Goal: Task Accomplishment & Management: Use online tool/utility

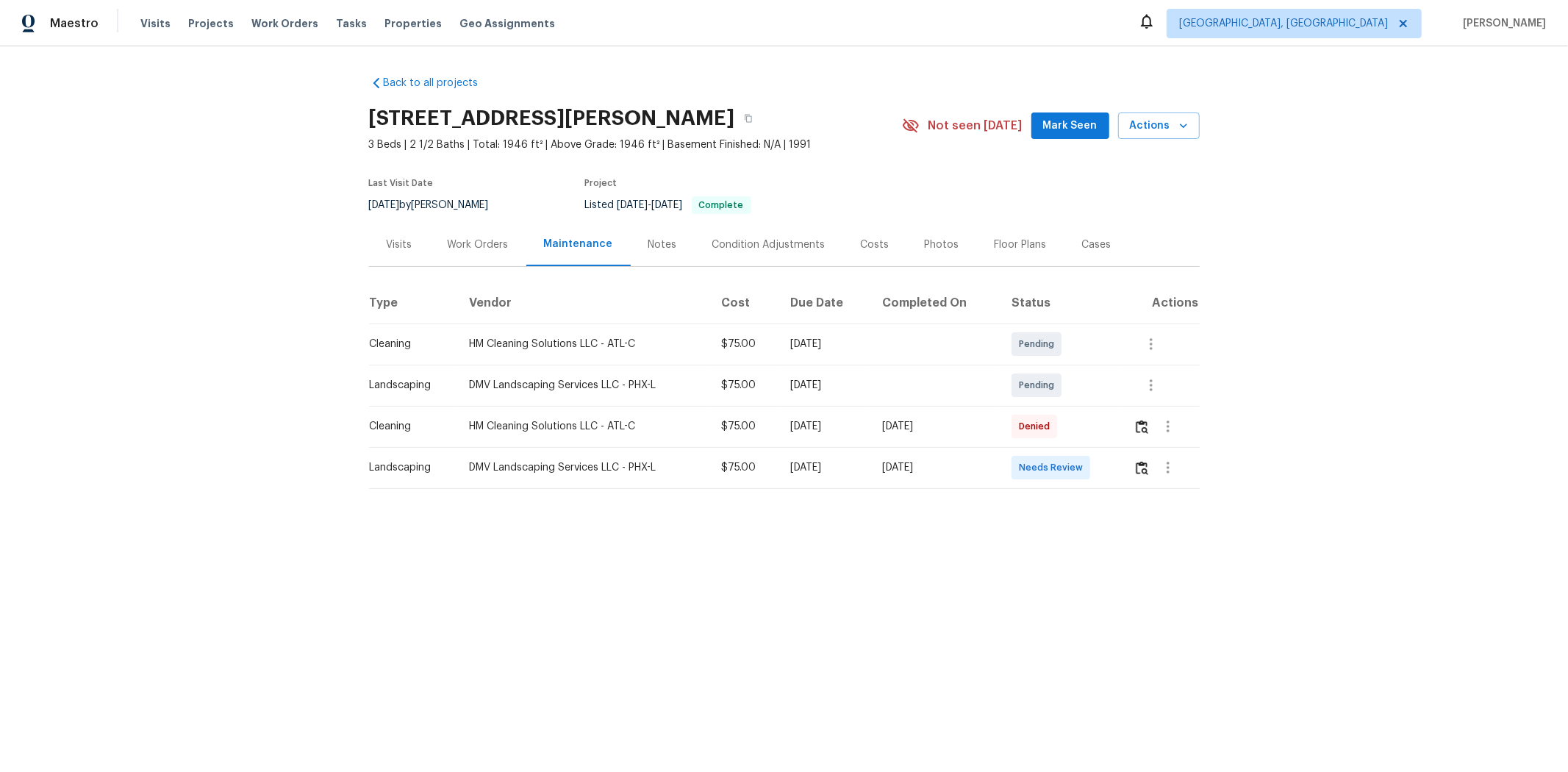
click at [1114, 466] on td at bounding box center [1160, 468] width 77 height 42
click at [1114, 465] on img "button" at bounding box center [1142, 468] width 13 height 14
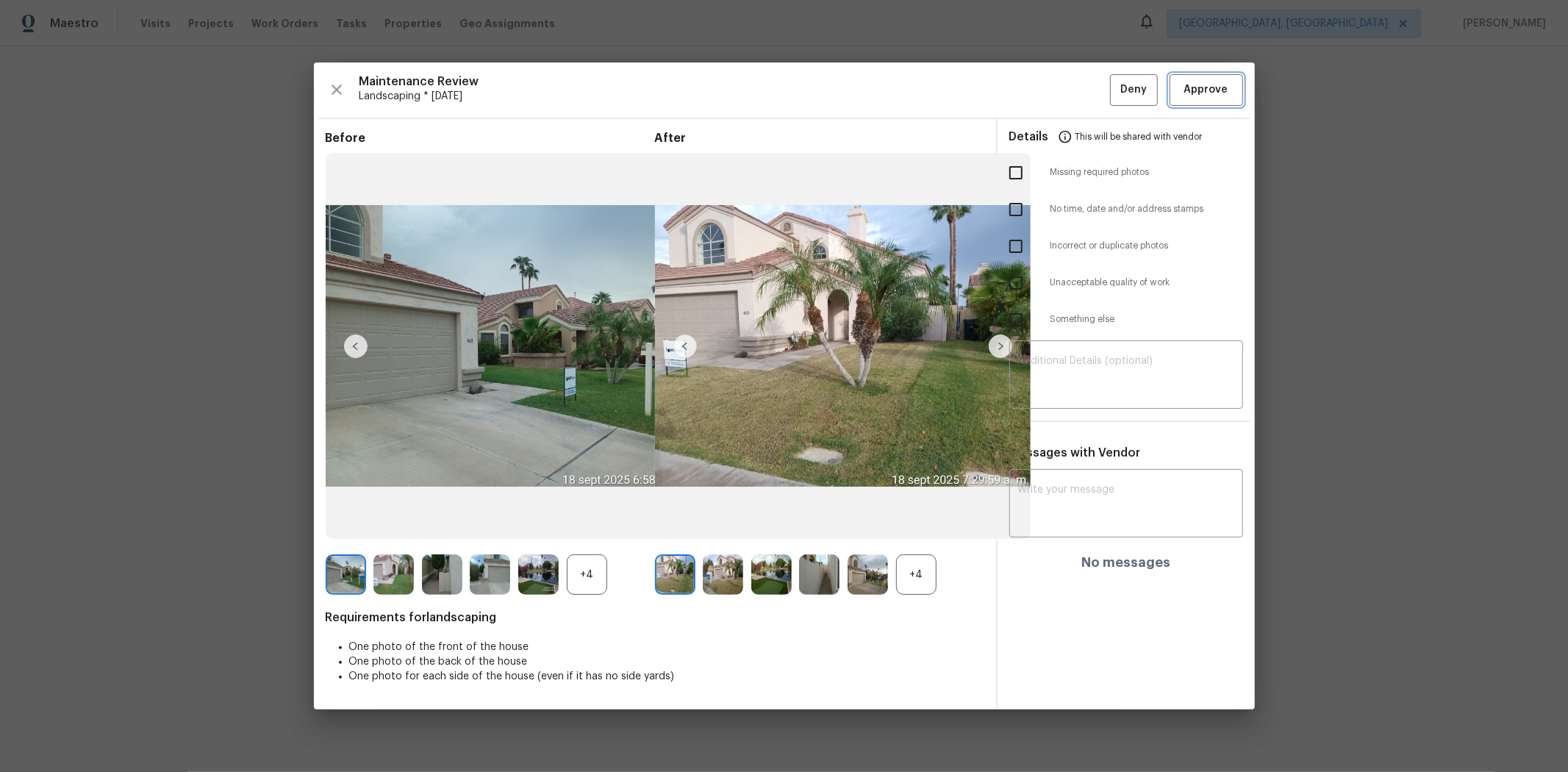
click at [1114, 87] on span "Approve" at bounding box center [1206, 90] width 44 height 18
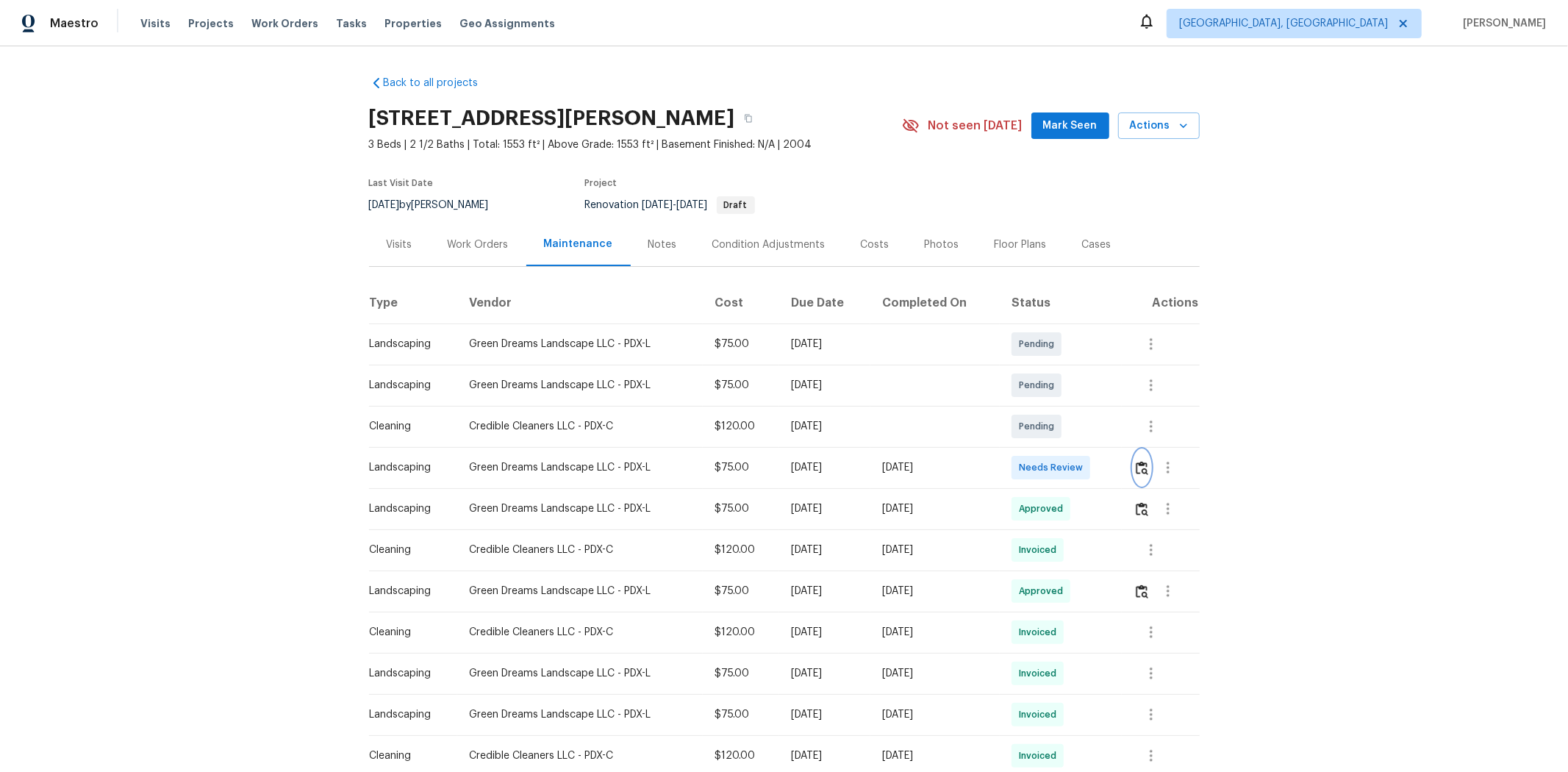
click at [1114, 470] on img "button" at bounding box center [1142, 468] width 13 height 14
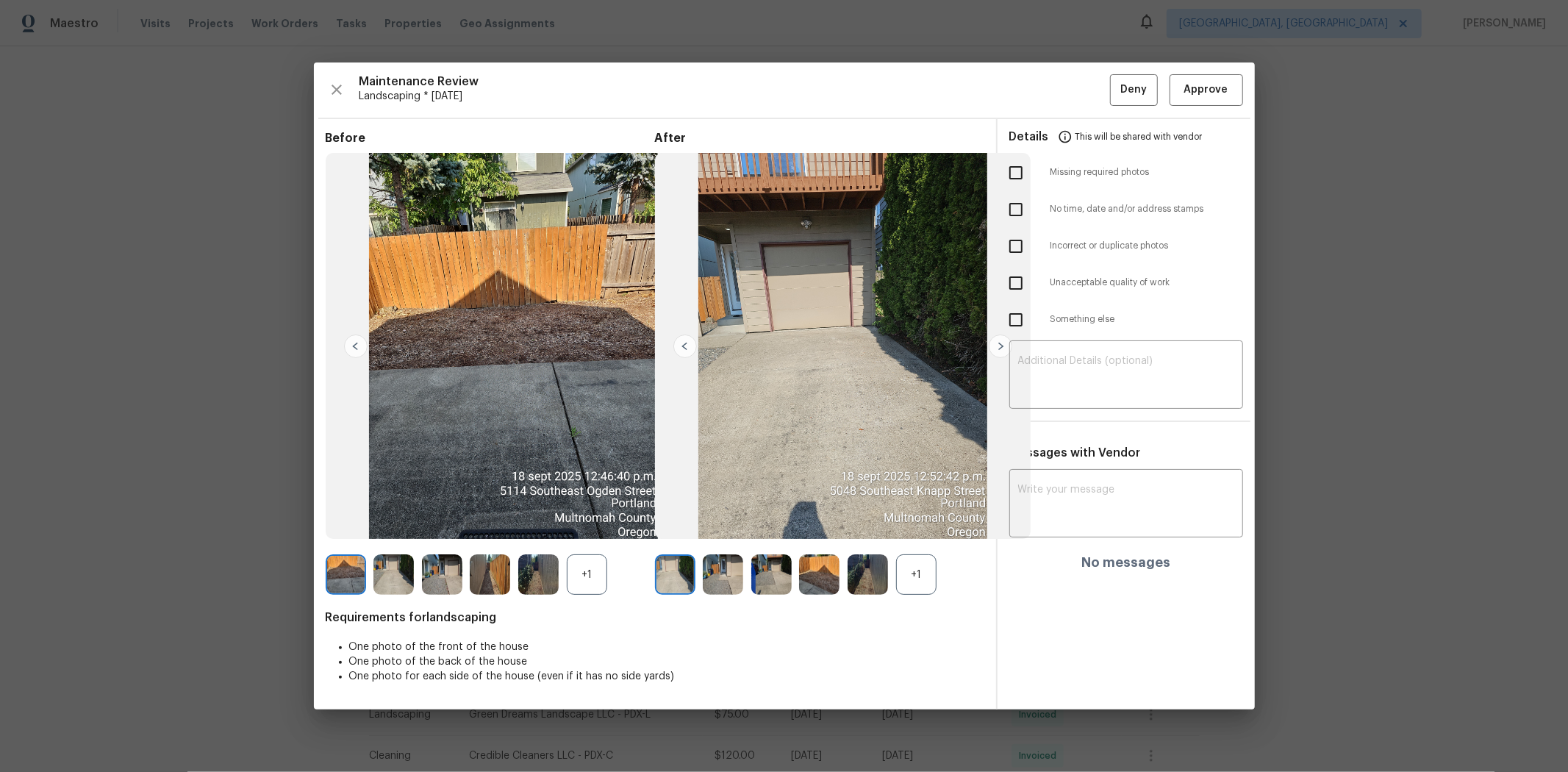
click at [1114, 108] on div "Maintenance Review Landscaping * Mon, Sep 15 Deny Approve Before +1 After +1 Re…" at bounding box center [784, 386] width 941 height 647
click at [1114, 96] on span "Approve" at bounding box center [1206, 90] width 44 height 18
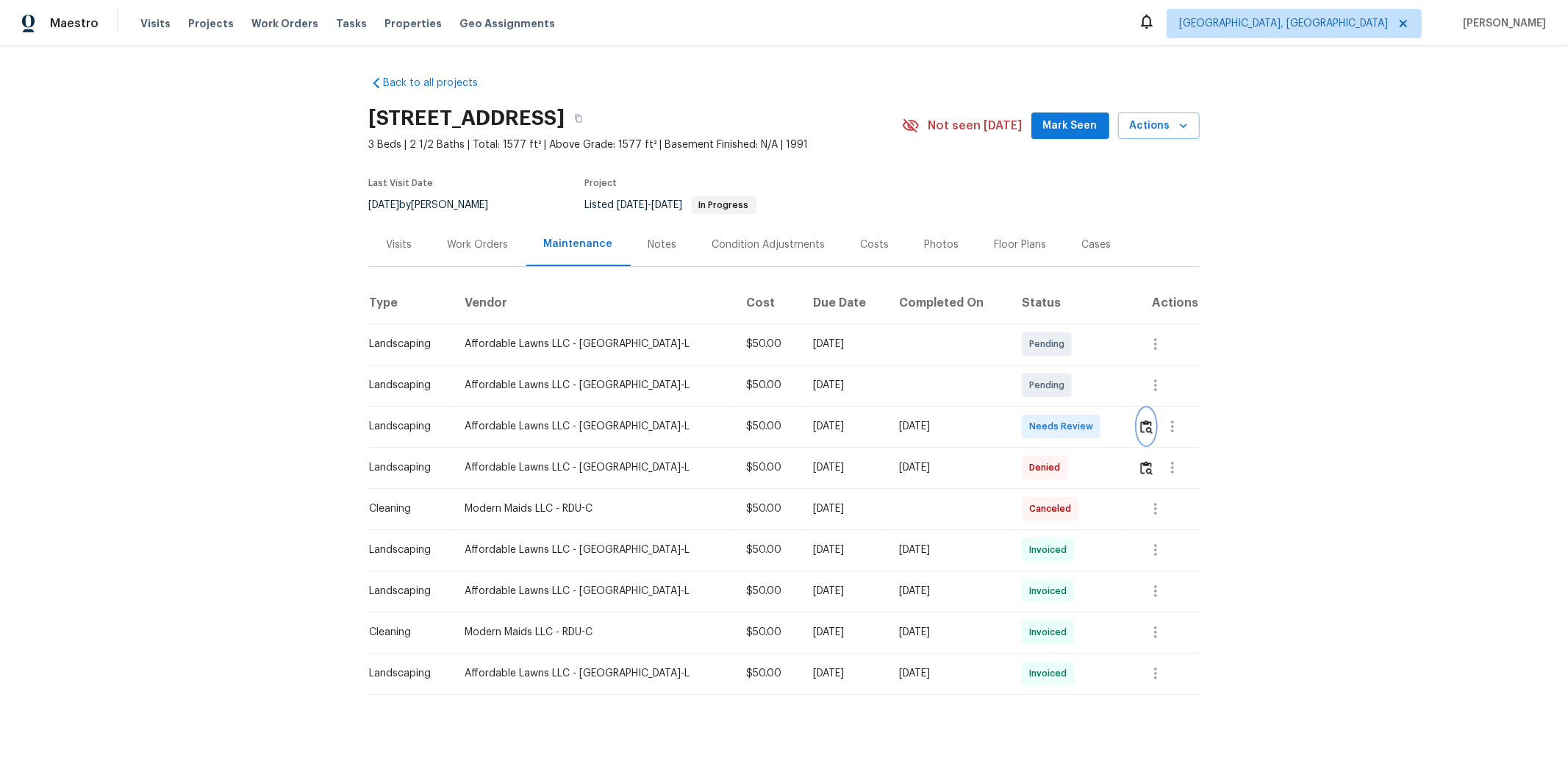
click at [1114, 426] on img "button" at bounding box center [1146, 426] width 13 height 14
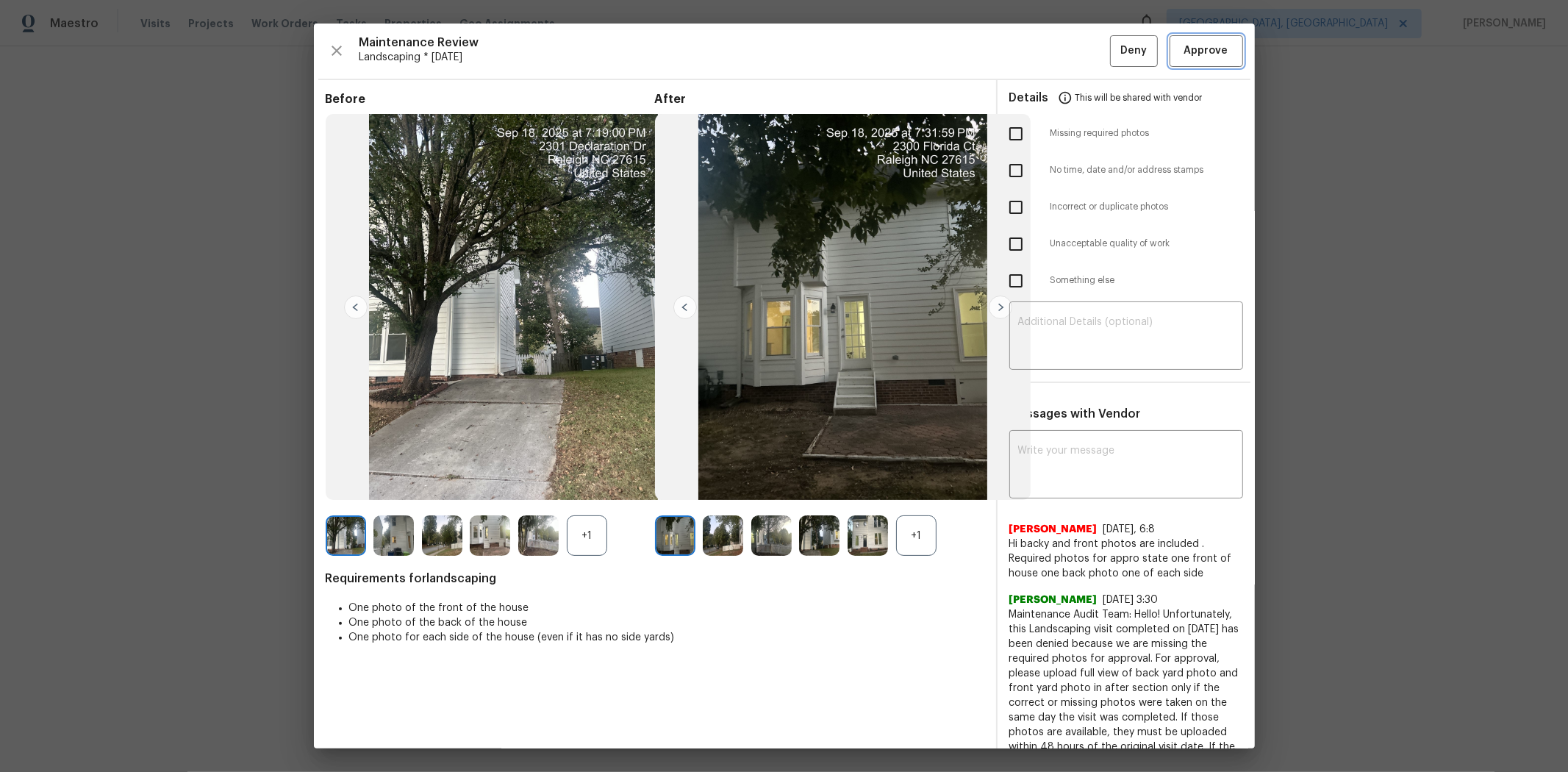
click at [1114, 55] on button "Approve" at bounding box center [1206, 51] width 74 height 31
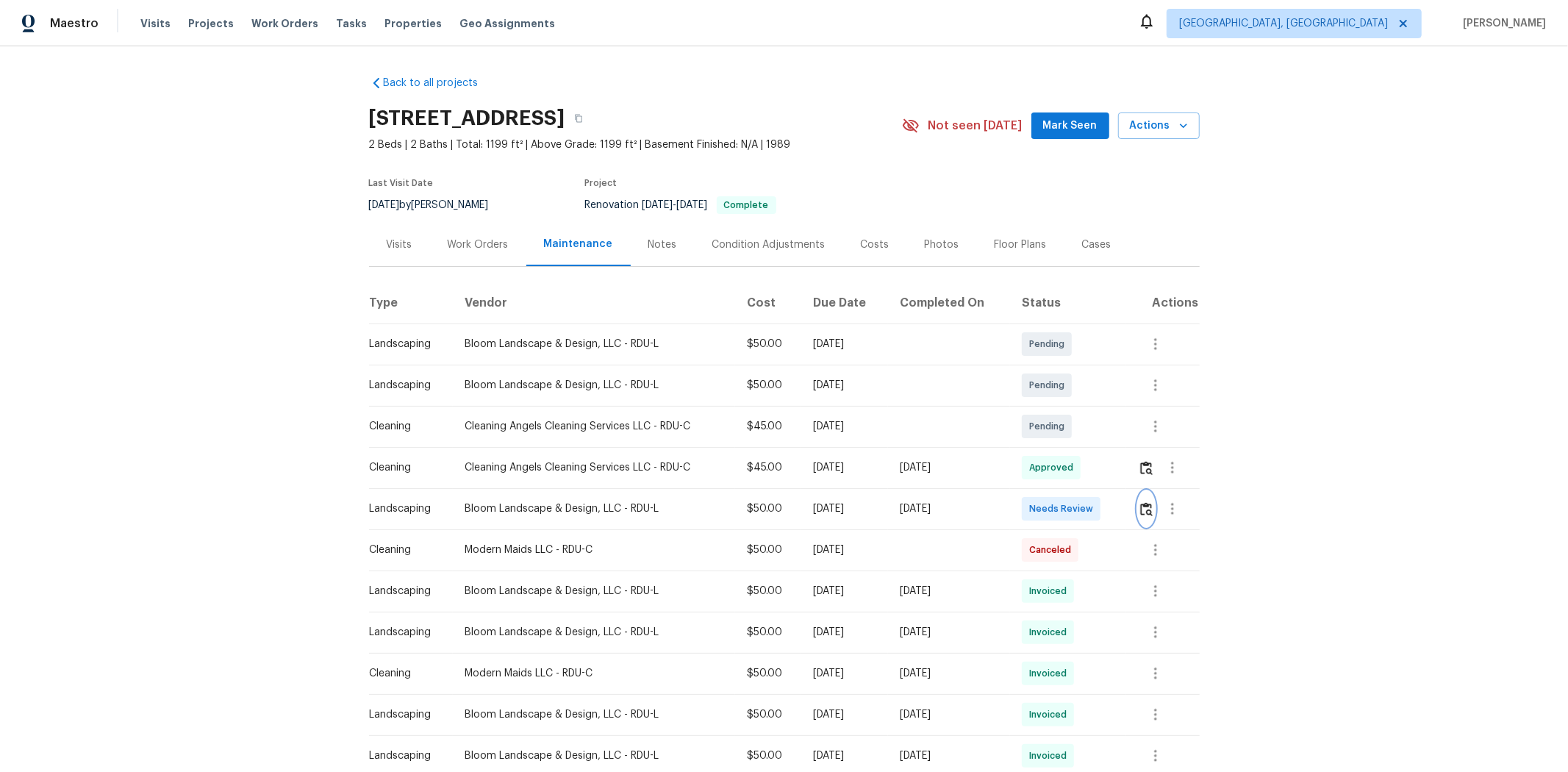
click at [1114, 502] on img "button" at bounding box center [1146, 508] width 13 height 14
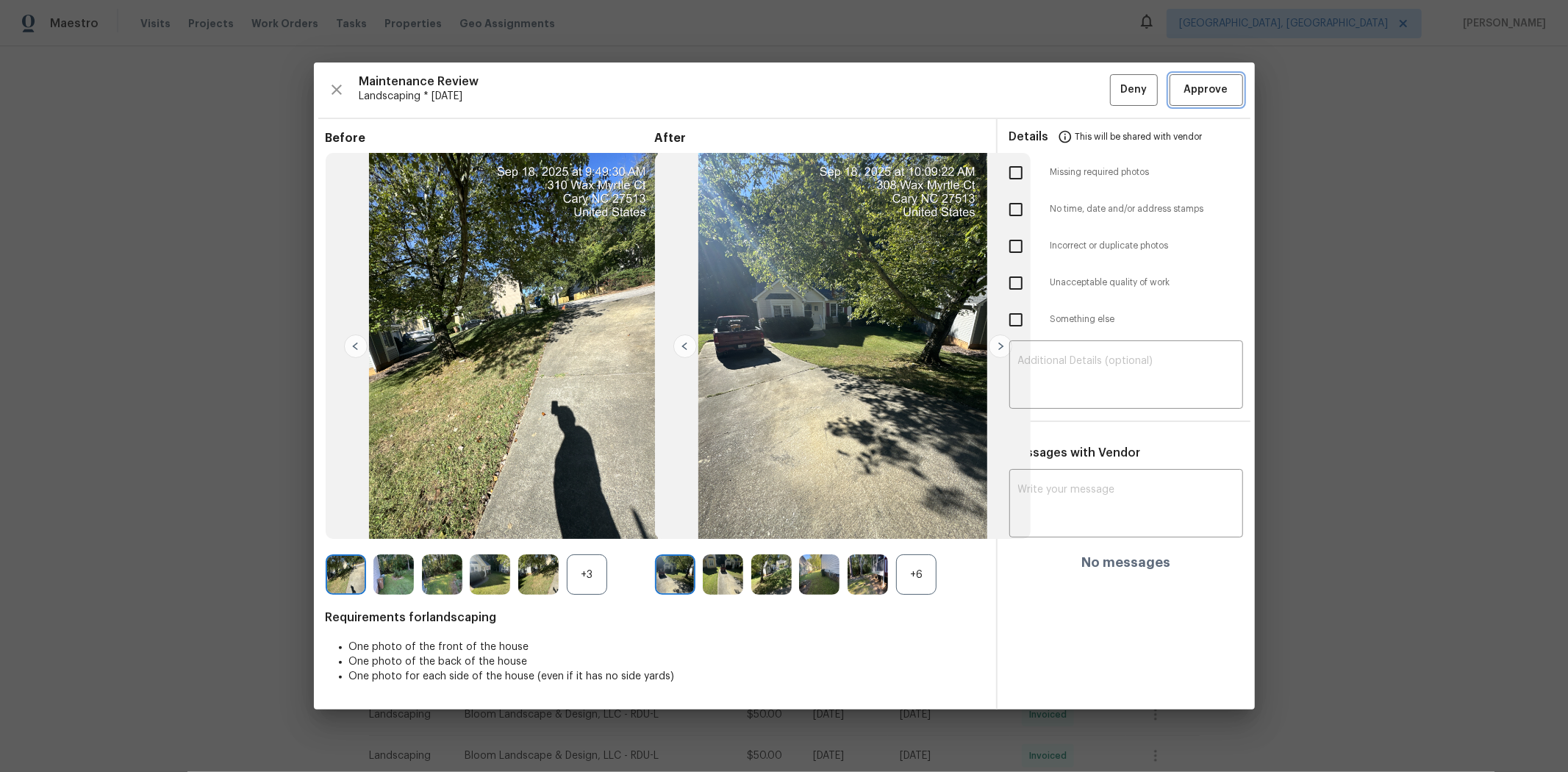
click at [1114, 89] on span "Approve" at bounding box center [1206, 90] width 44 height 18
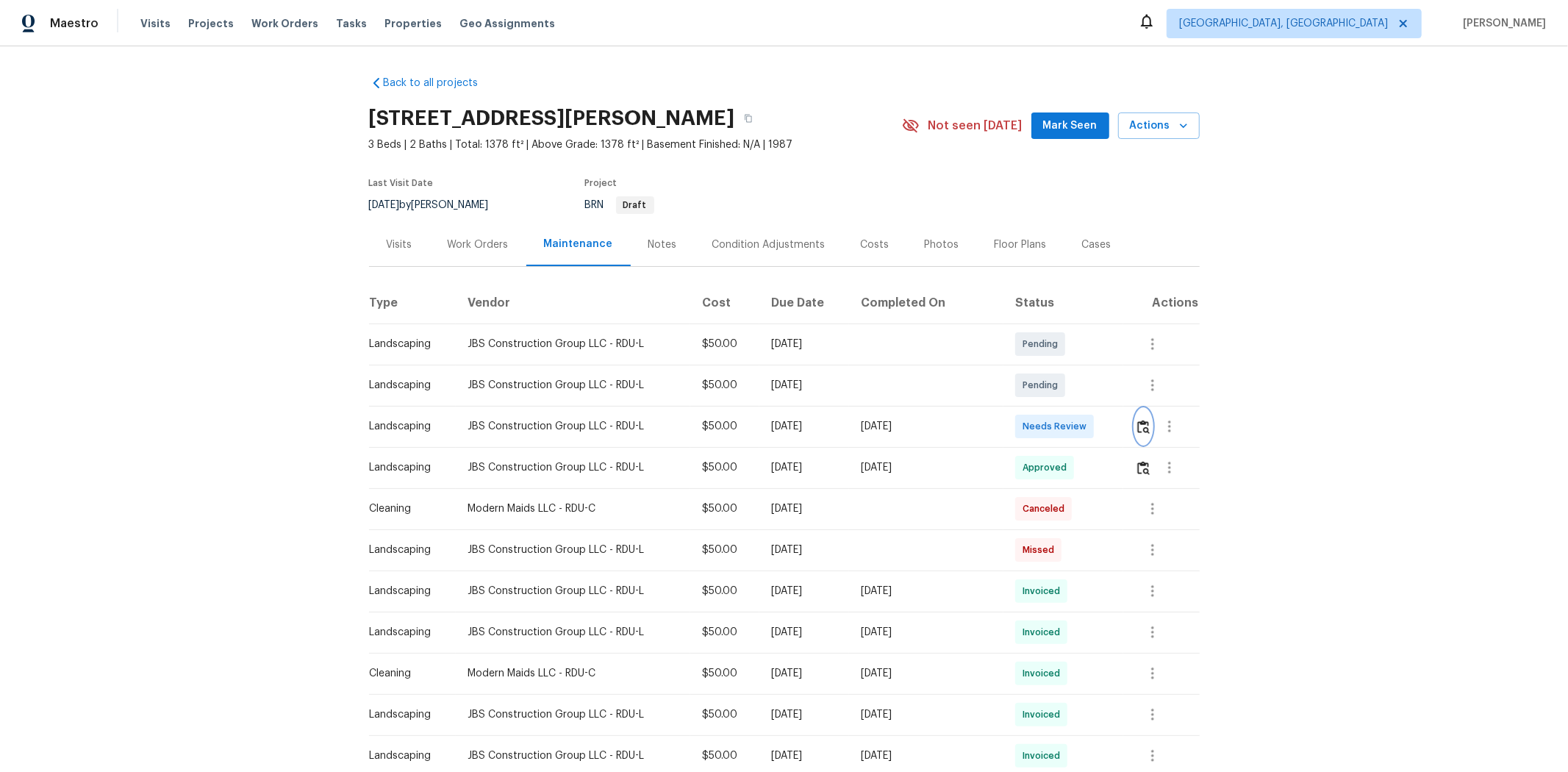
click at [1114, 433] on img "button" at bounding box center [1144, 426] width 13 height 14
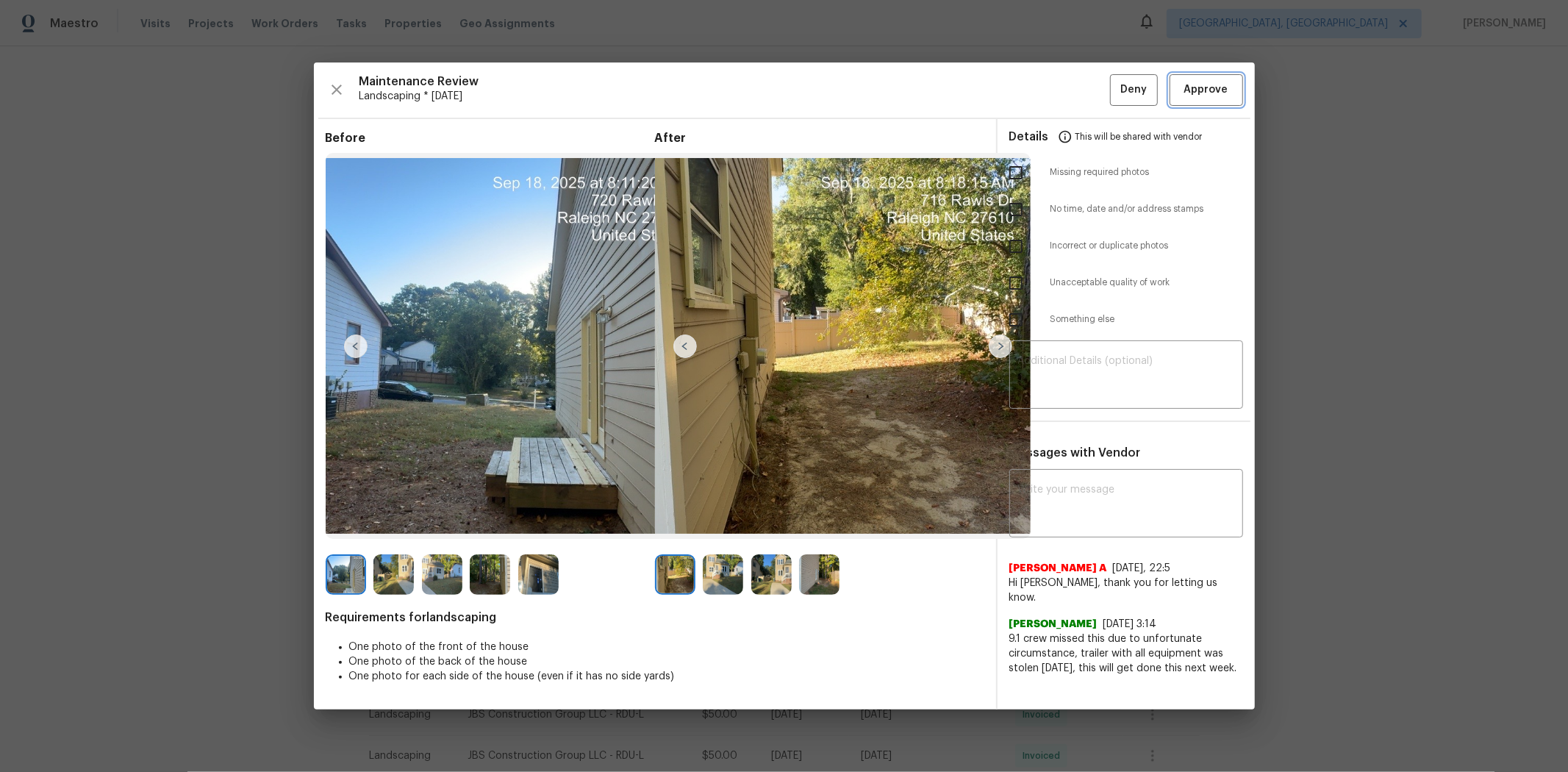
click at [1114, 90] on span "Approve" at bounding box center [1206, 90] width 44 height 18
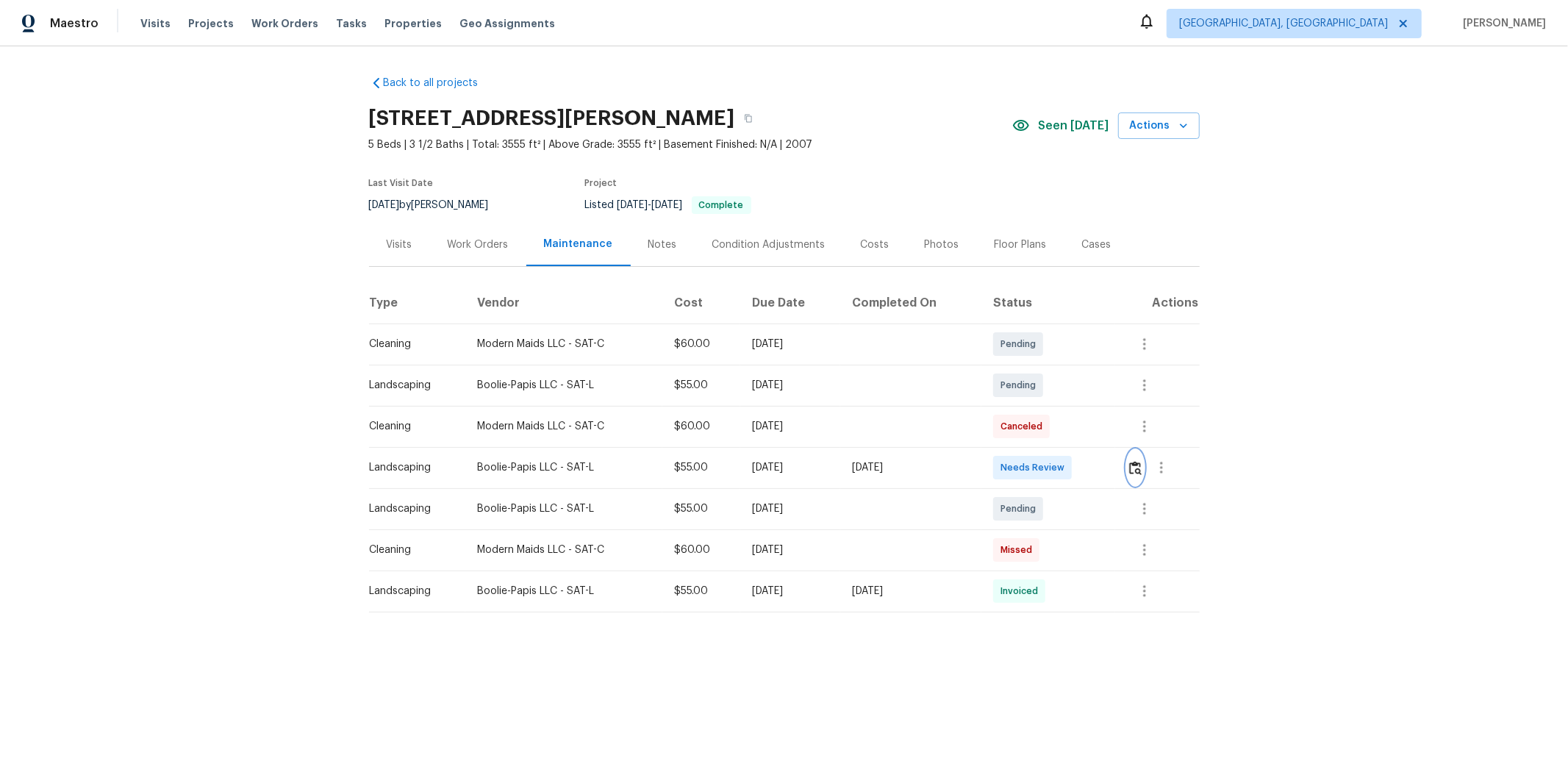
click at [1114, 469] on img "button" at bounding box center [1135, 468] width 13 height 14
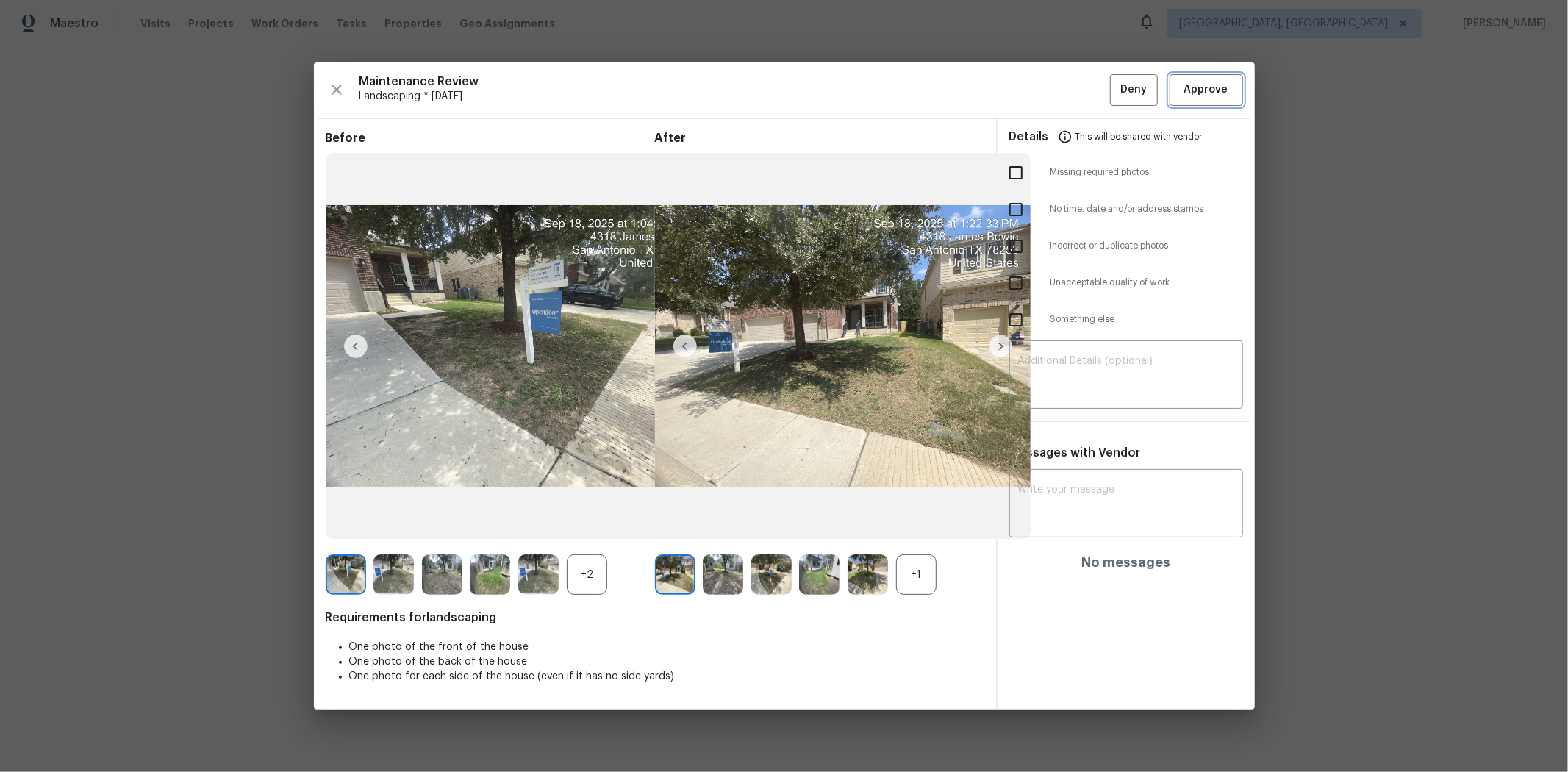
click at [1114, 82] on span "Approve" at bounding box center [1206, 90] width 44 height 18
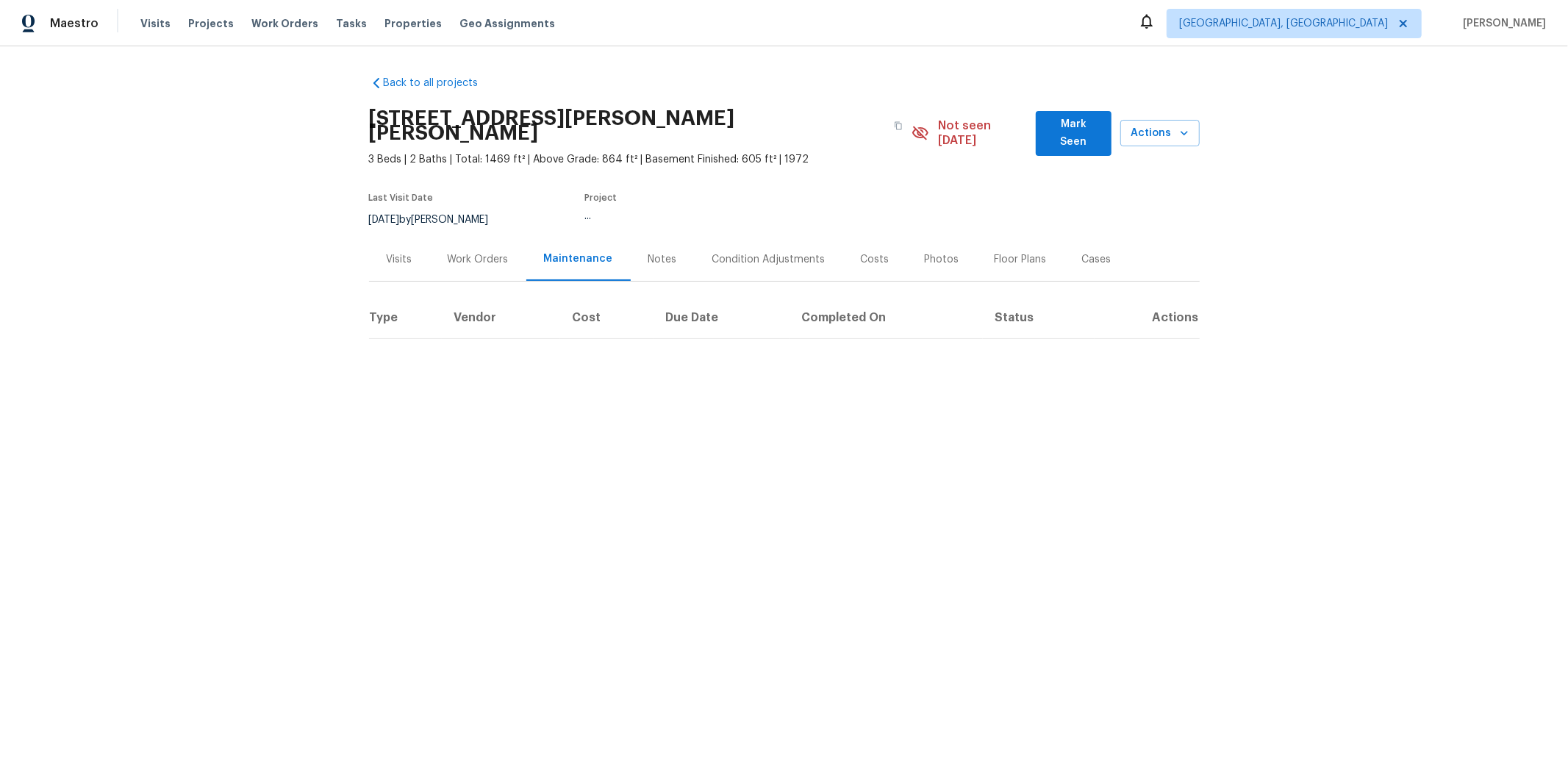
click at [693, 216] on div "Last Visit Date 8/14/2025 by Michael Gruener Project ..." at bounding box center [618, 210] width 498 height 53
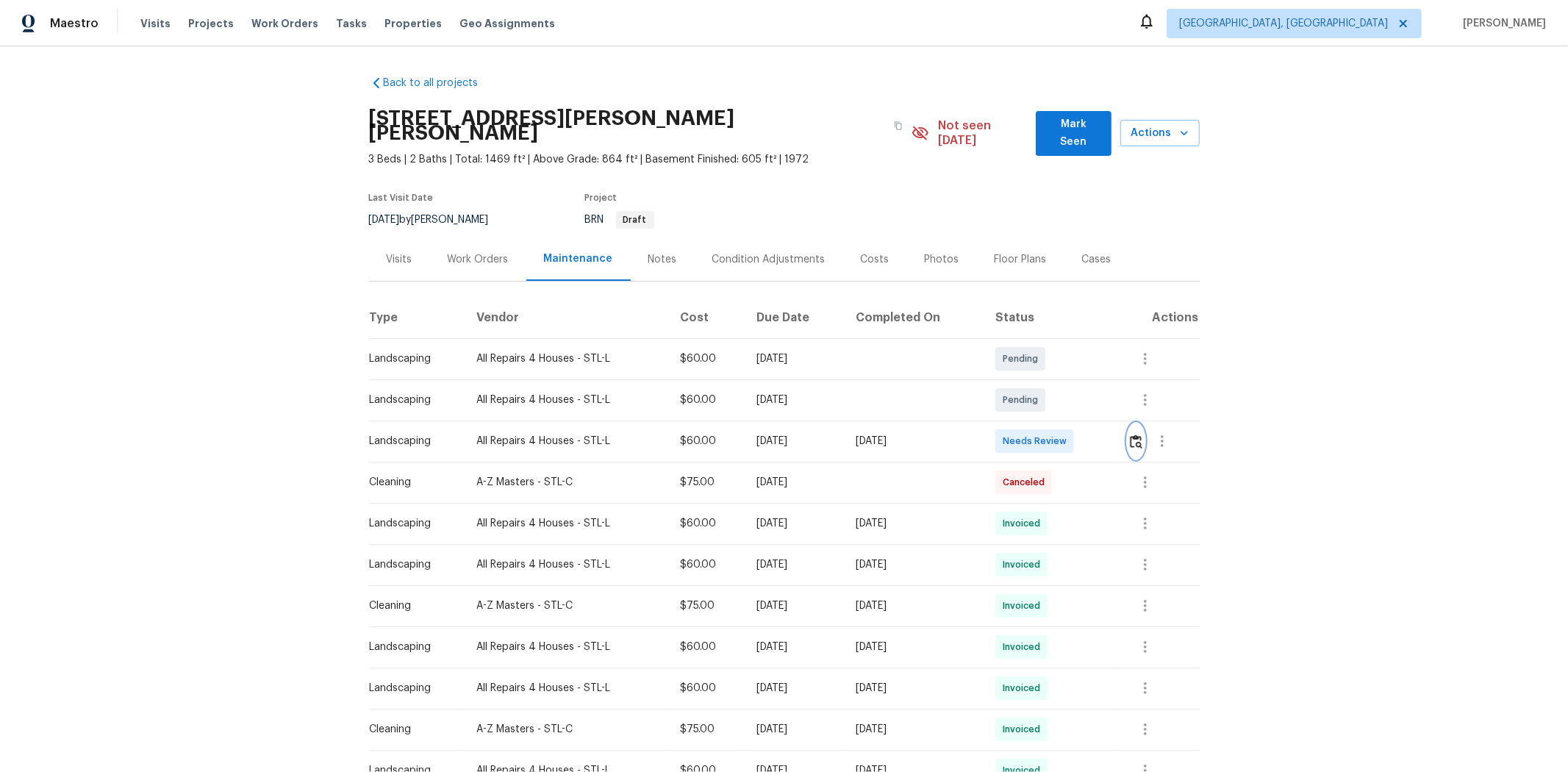
click at [1114, 434] on img "button" at bounding box center [1136, 441] width 13 height 14
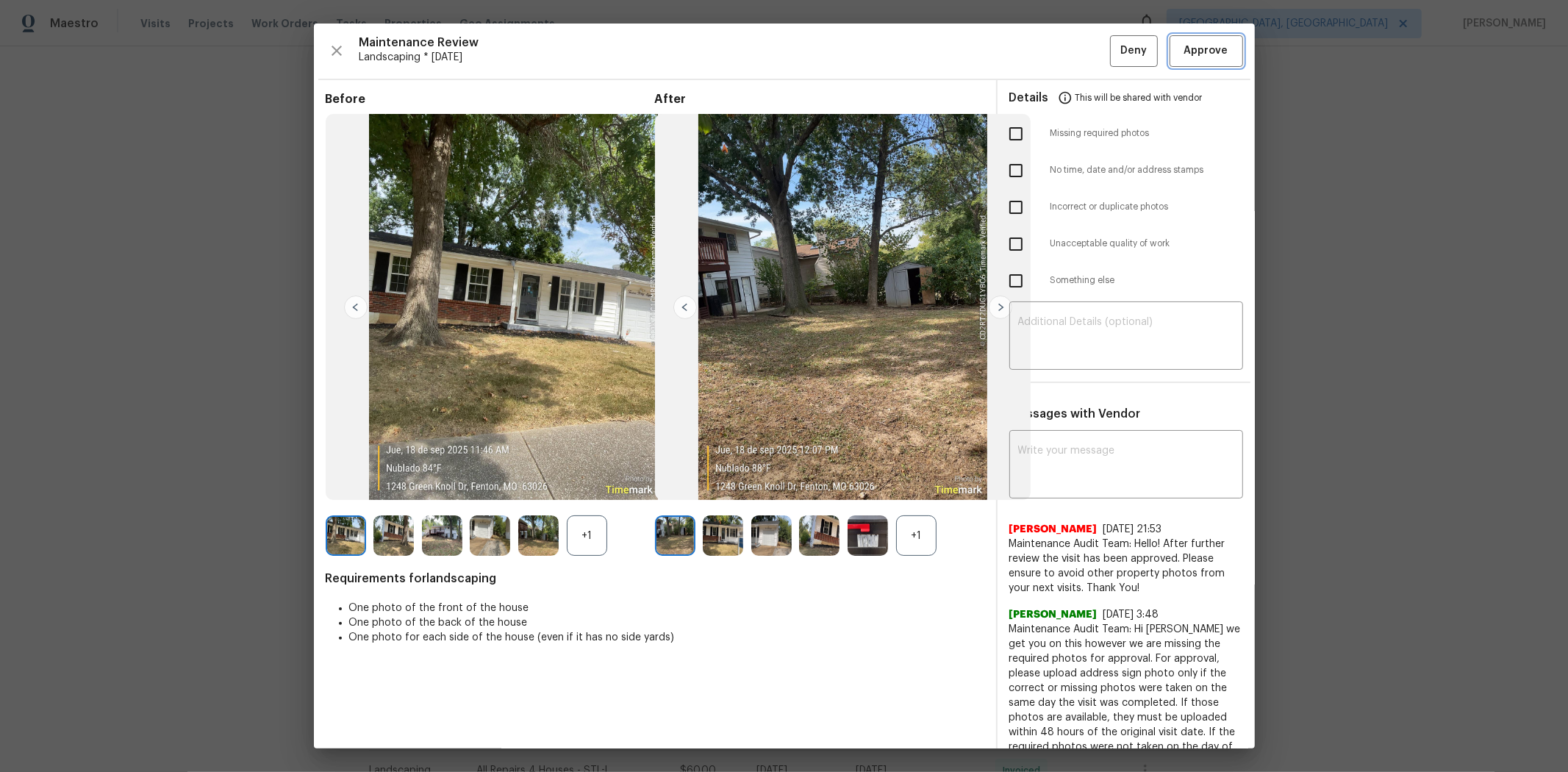
drag, startPoint x: 1206, startPoint y: 56, endPoint x: 1210, endPoint y: 67, distance: 11.7
click at [1114, 56] on span "Approve" at bounding box center [1206, 51] width 44 height 18
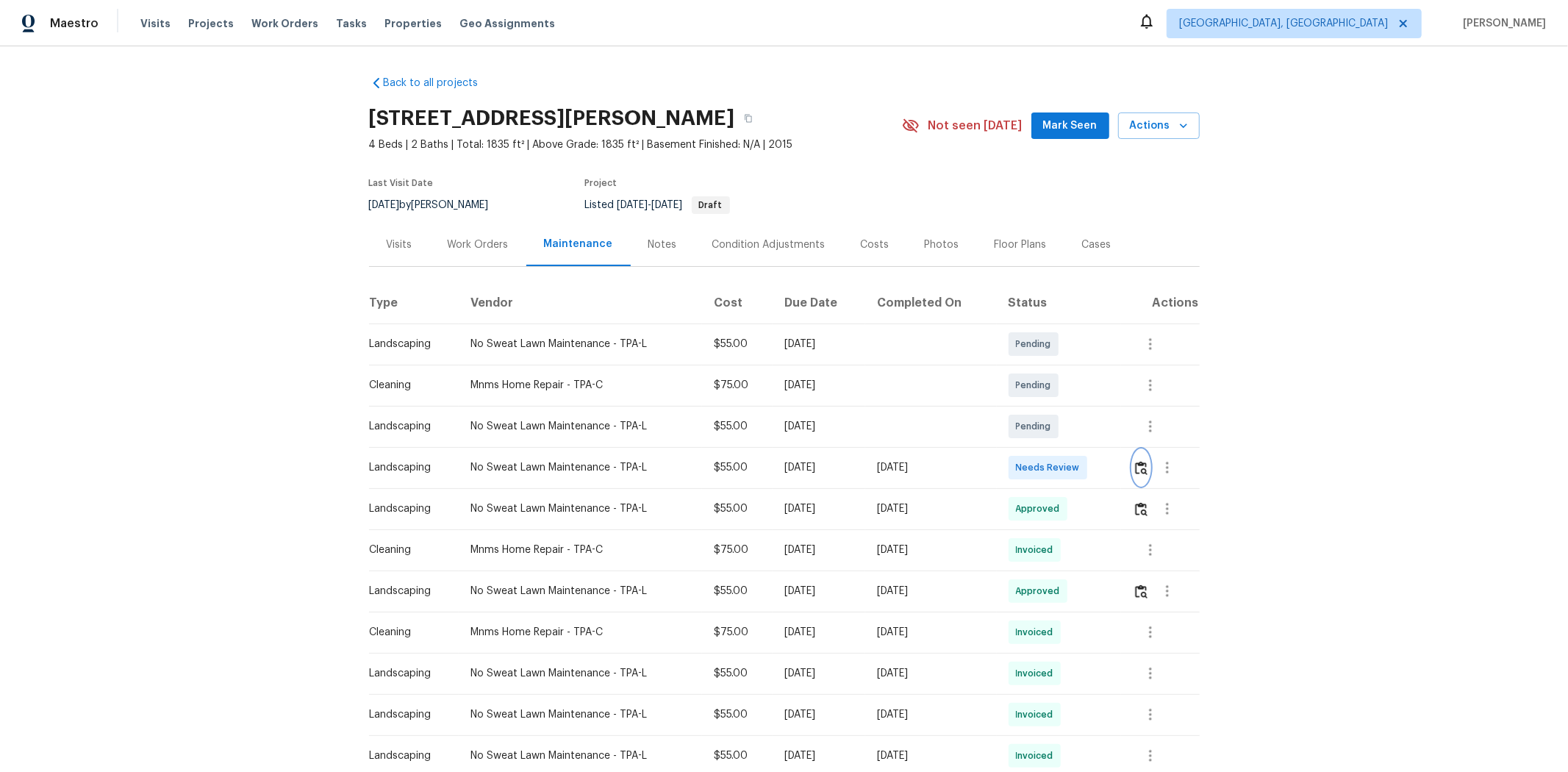
click at [843, 463] on img "button" at bounding box center [1141, 468] width 13 height 14
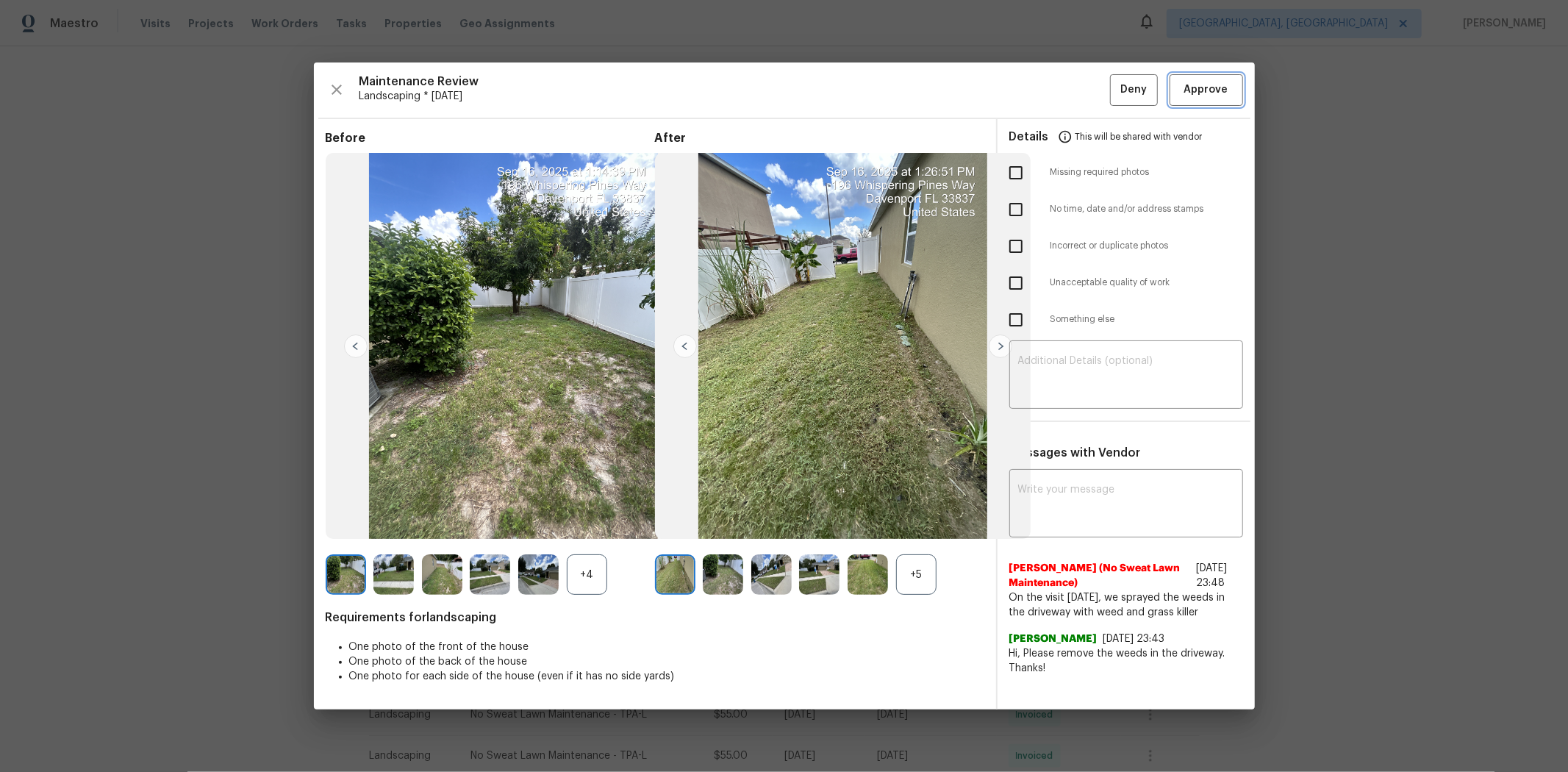
click at [843, 86] on span "Approve" at bounding box center [1206, 90] width 44 height 18
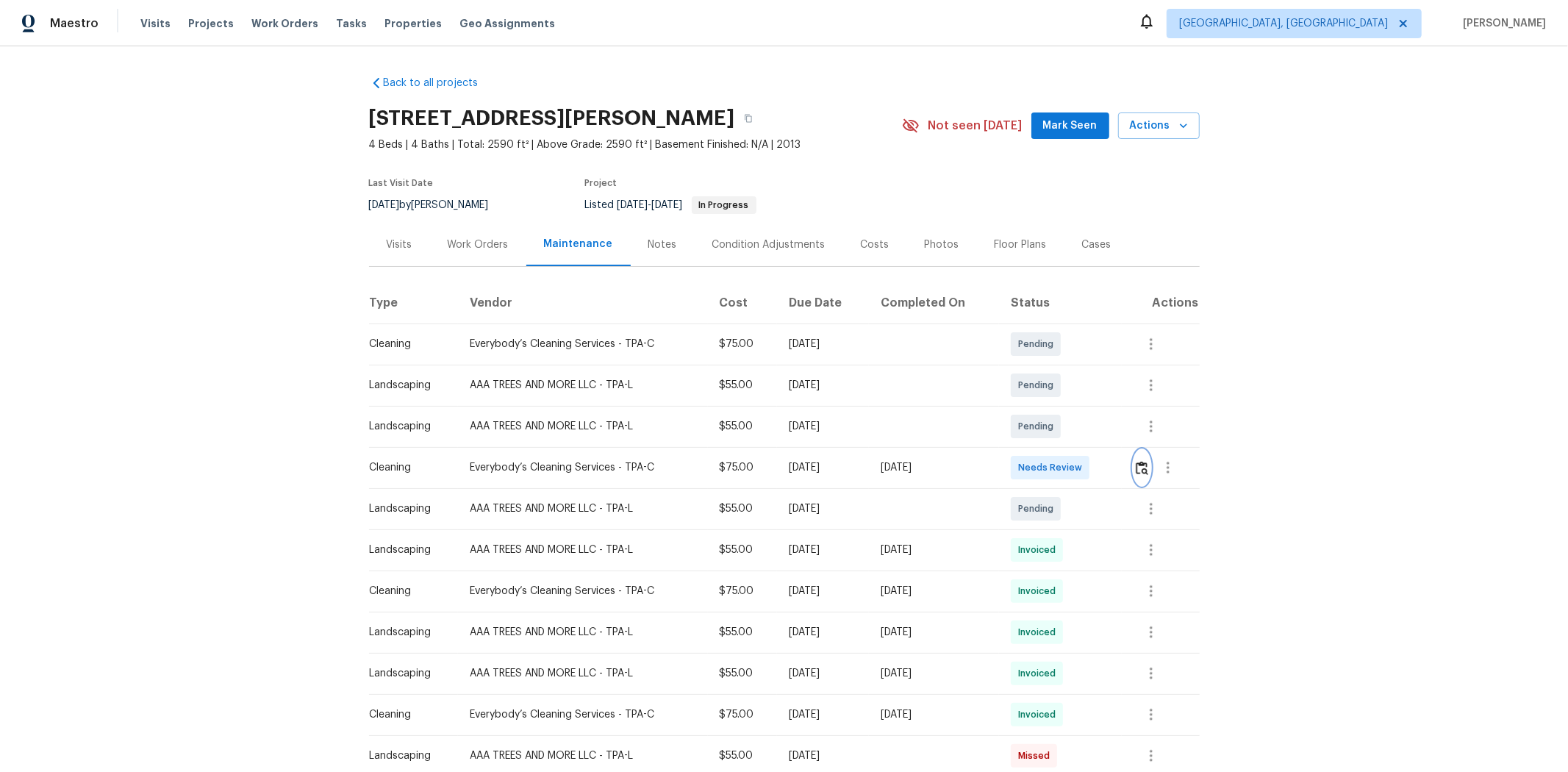
click at [1114, 467] on img "button" at bounding box center [1142, 468] width 13 height 14
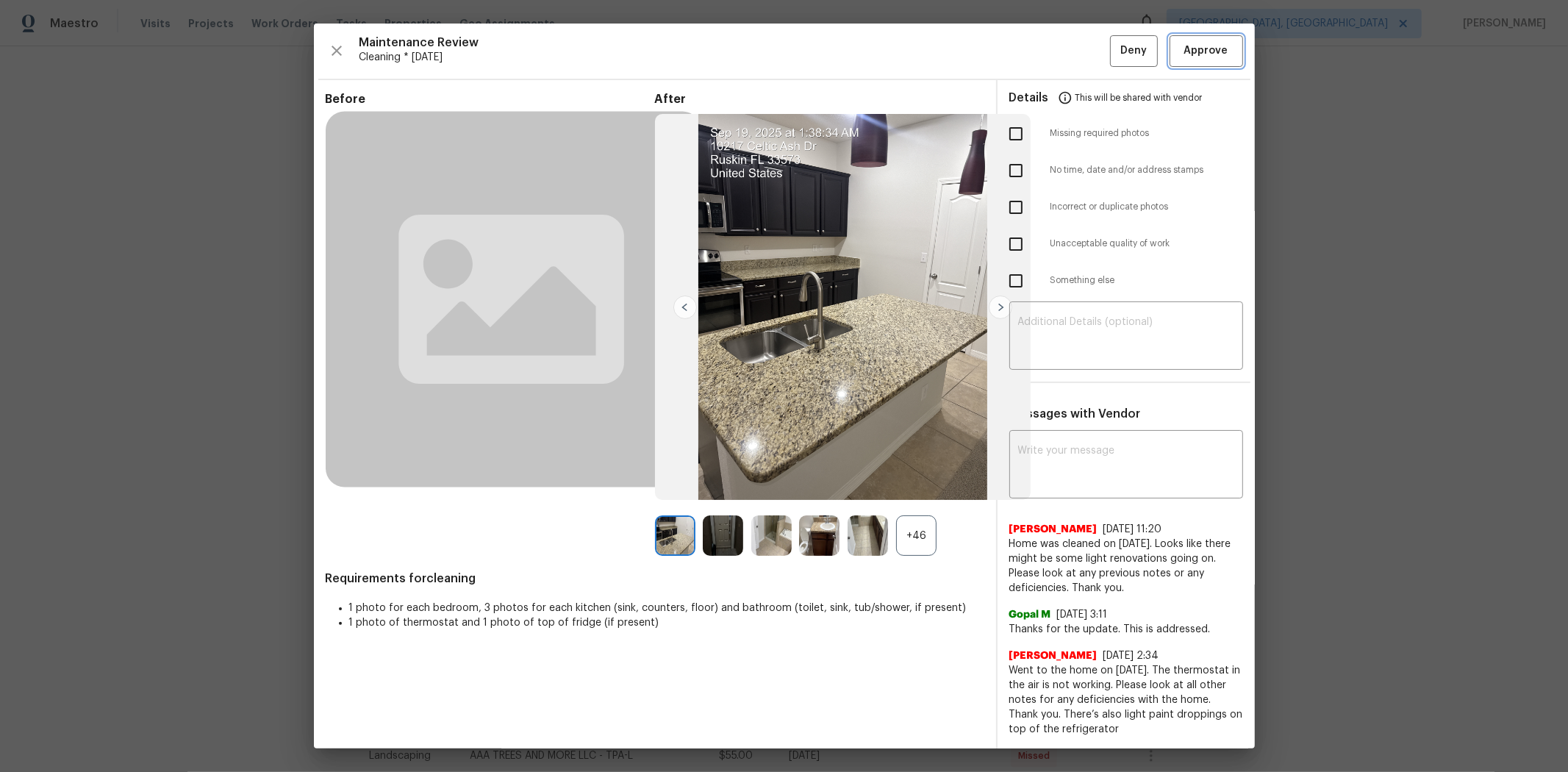
click at [1114, 50] on span "Approve" at bounding box center [1206, 51] width 44 height 18
